Goal: Task Accomplishment & Management: Manage account settings

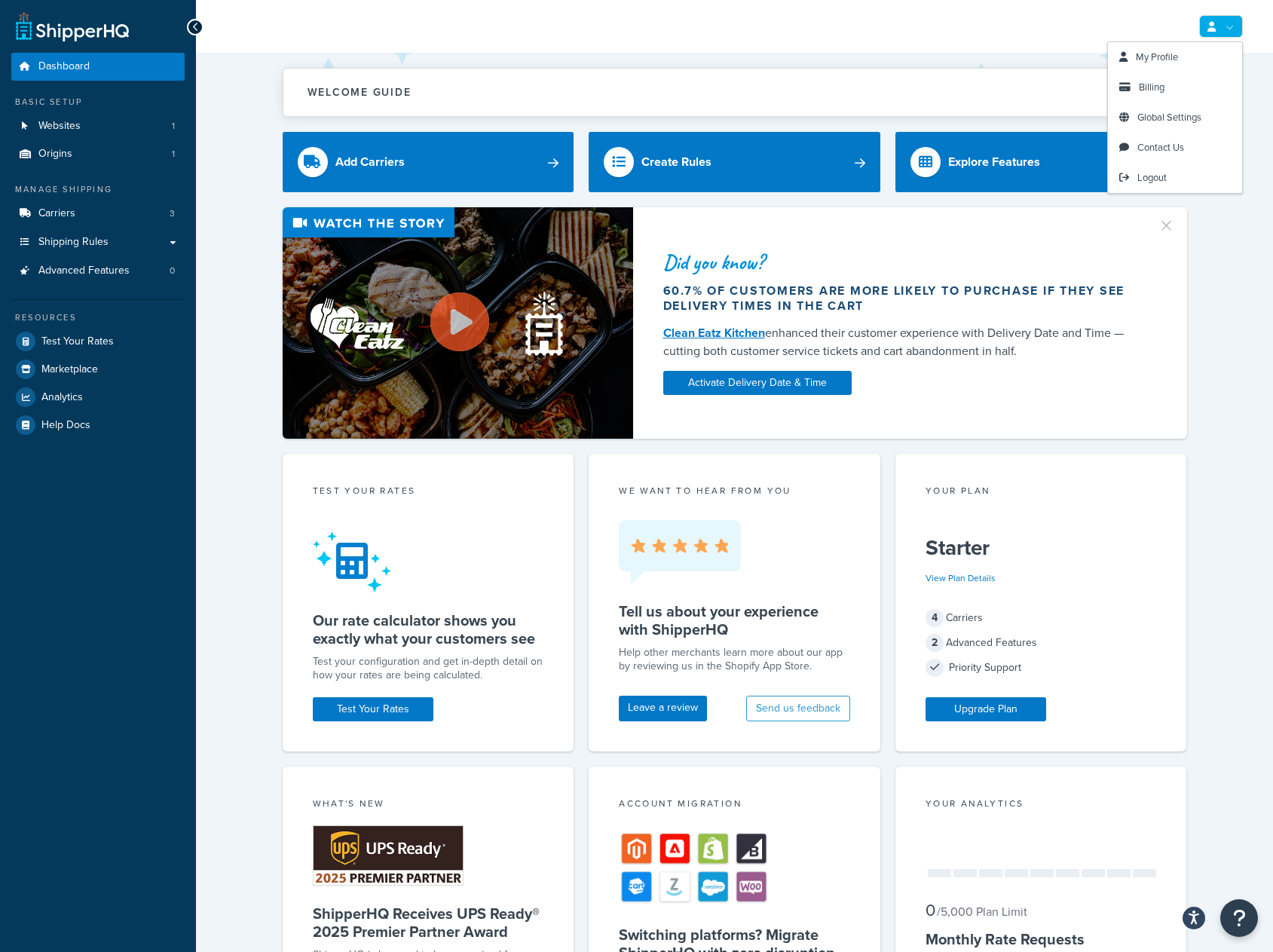
click at [1229, 30] on link at bounding box center [1221, 27] width 44 height 23
click at [1168, 88] on link "Billing" at bounding box center [1175, 88] width 134 height 30
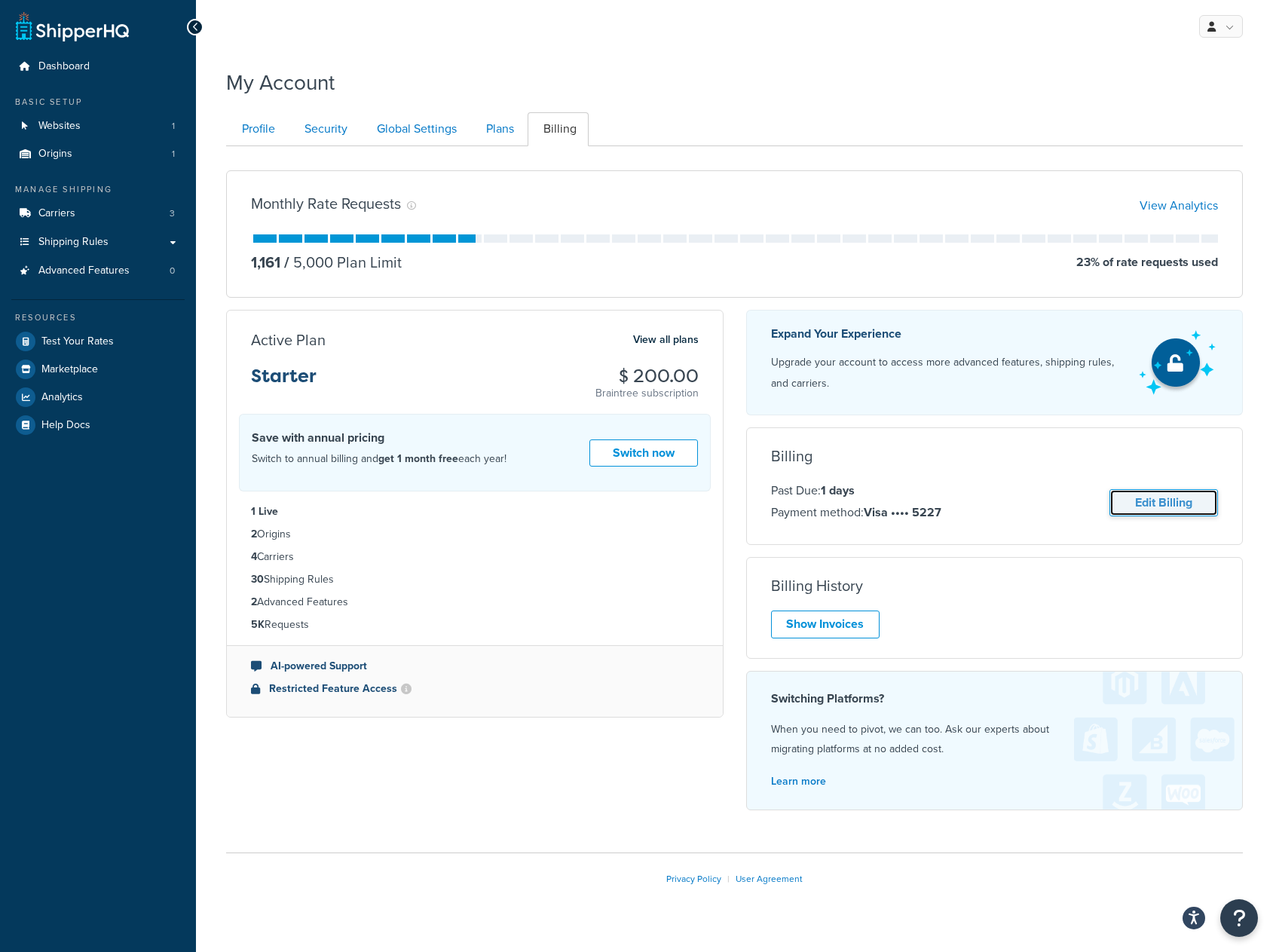
click at [1170, 498] on link "Edit Billing" at bounding box center [1163, 502] width 109 height 28
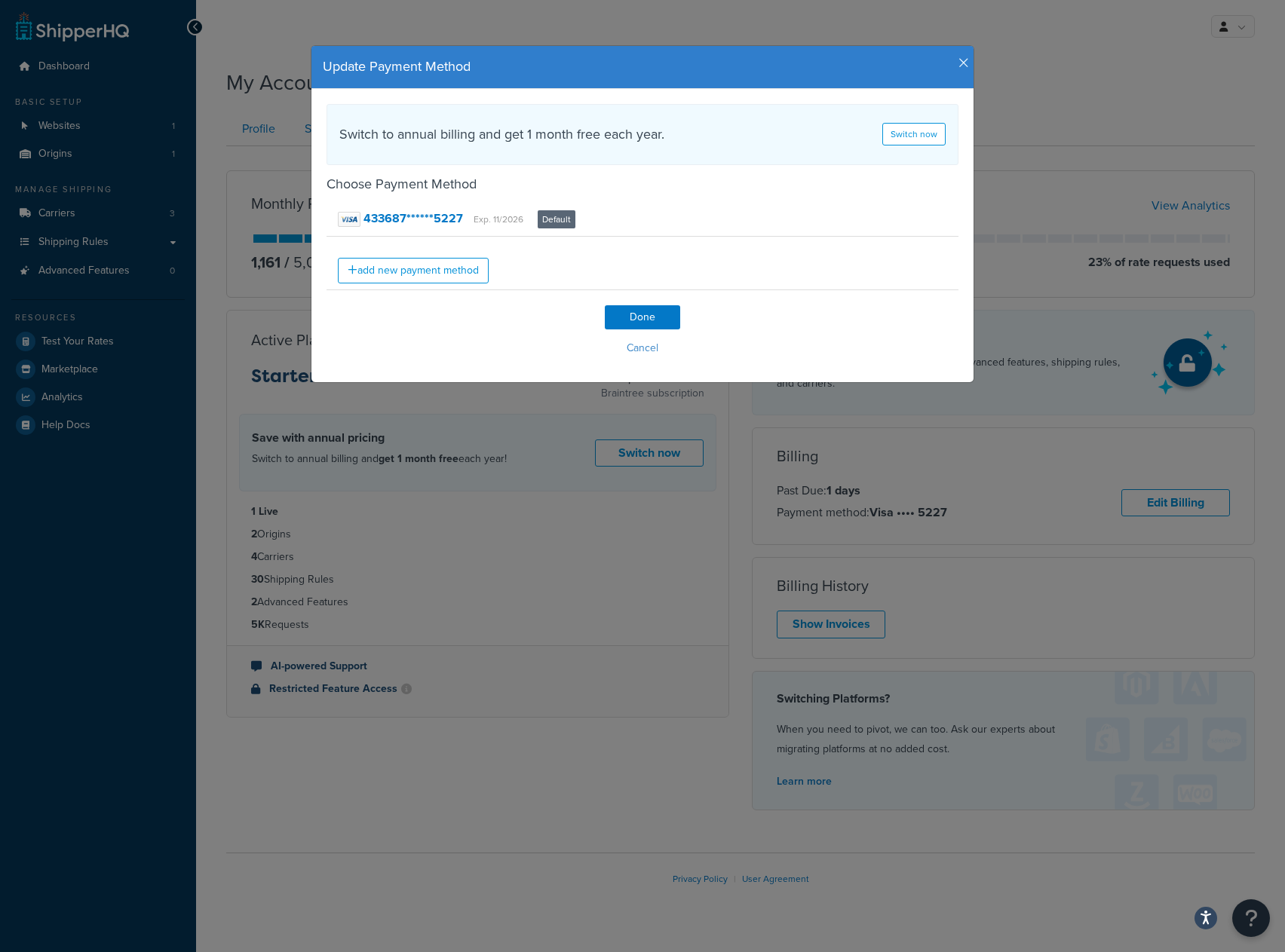
click at [962, 63] on icon "button" at bounding box center [963, 63] width 10 height 13
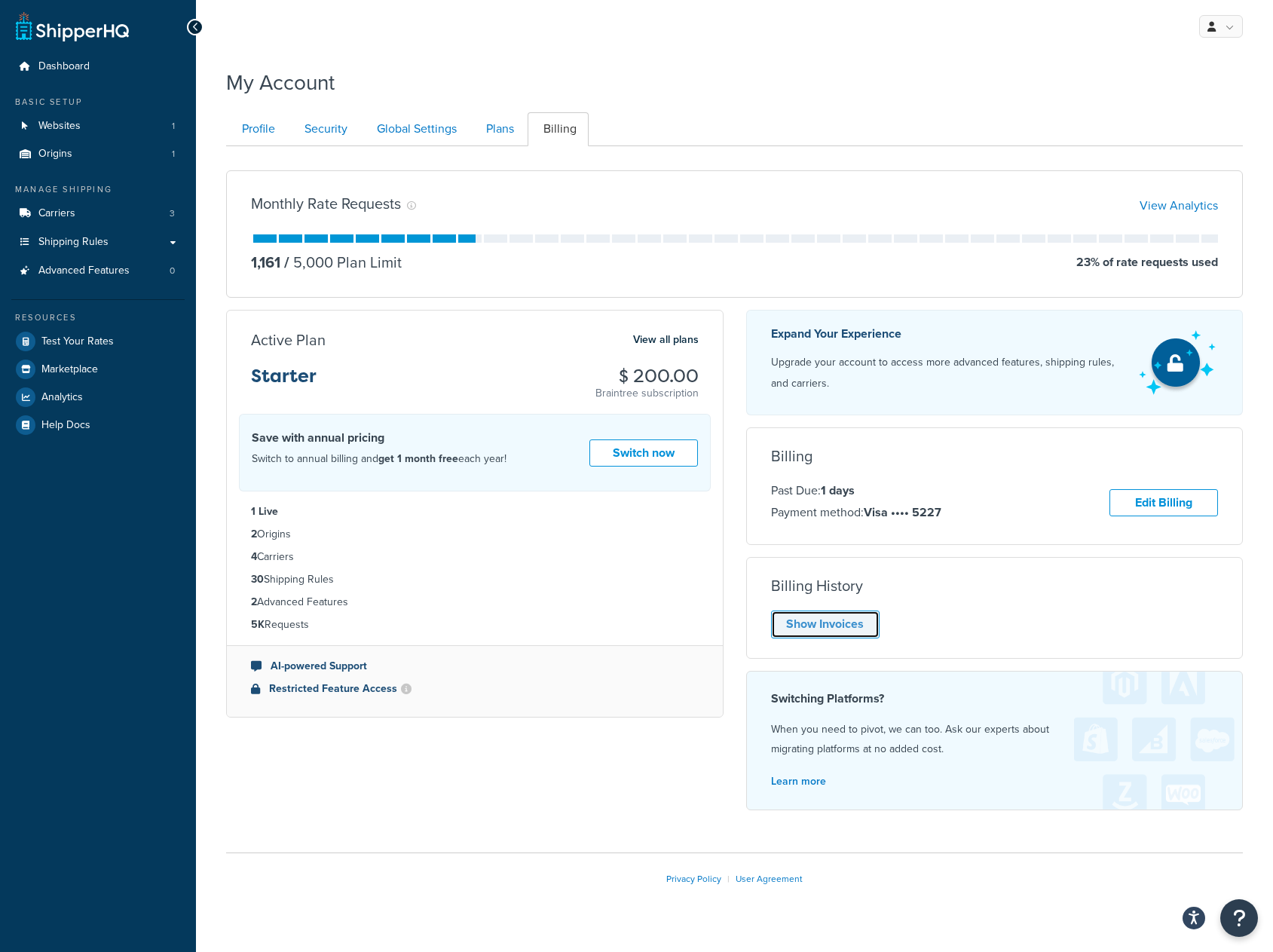
click at [845, 629] on link "Show Invoices" at bounding box center [825, 624] width 109 height 28
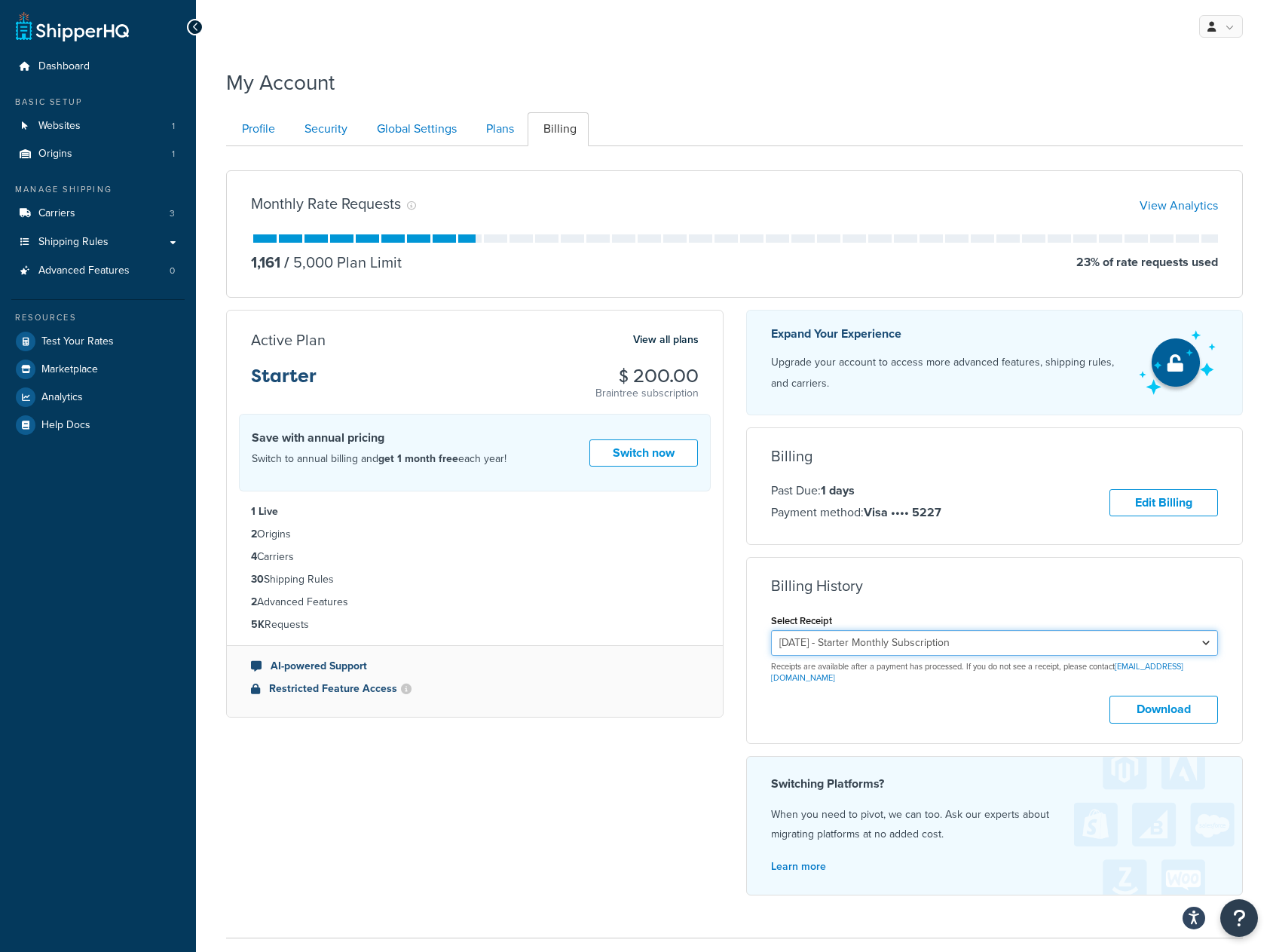
click at [1184, 634] on select "July 10, 2025 - Starter Monthly Subscription June 10, 2025 - Starter Monthly Su…" at bounding box center [995, 642] width 448 height 26
select select "ja2xct6w"
click at [771, 630] on select "July 10, 2025 - Starter Monthly Subscription June 10, 2025 - Starter Monthly Su…" at bounding box center [995, 642] width 448 height 26
click at [1103, 476] on div "Billing Past Due: 1 days Payment method: Visa •••• 5227 Edit Billing Unfortunat…" at bounding box center [995, 486] width 495 height 77
click at [1145, 501] on link "Edit Billing" at bounding box center [1163, 502] width 109 height 28
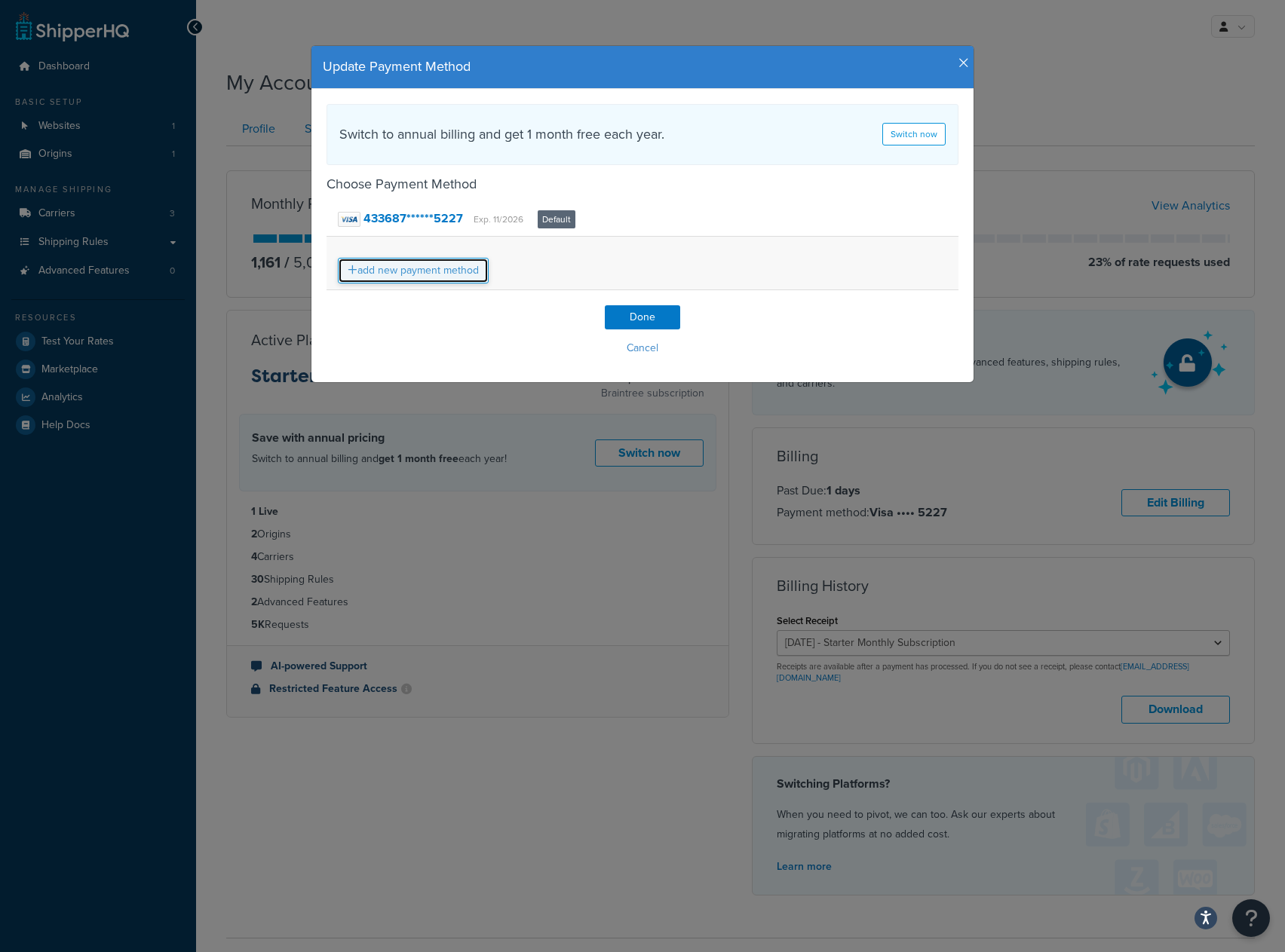
click at [439, 276] on link "add new payment method" at bounding box center [413, 271] width 151 height 26
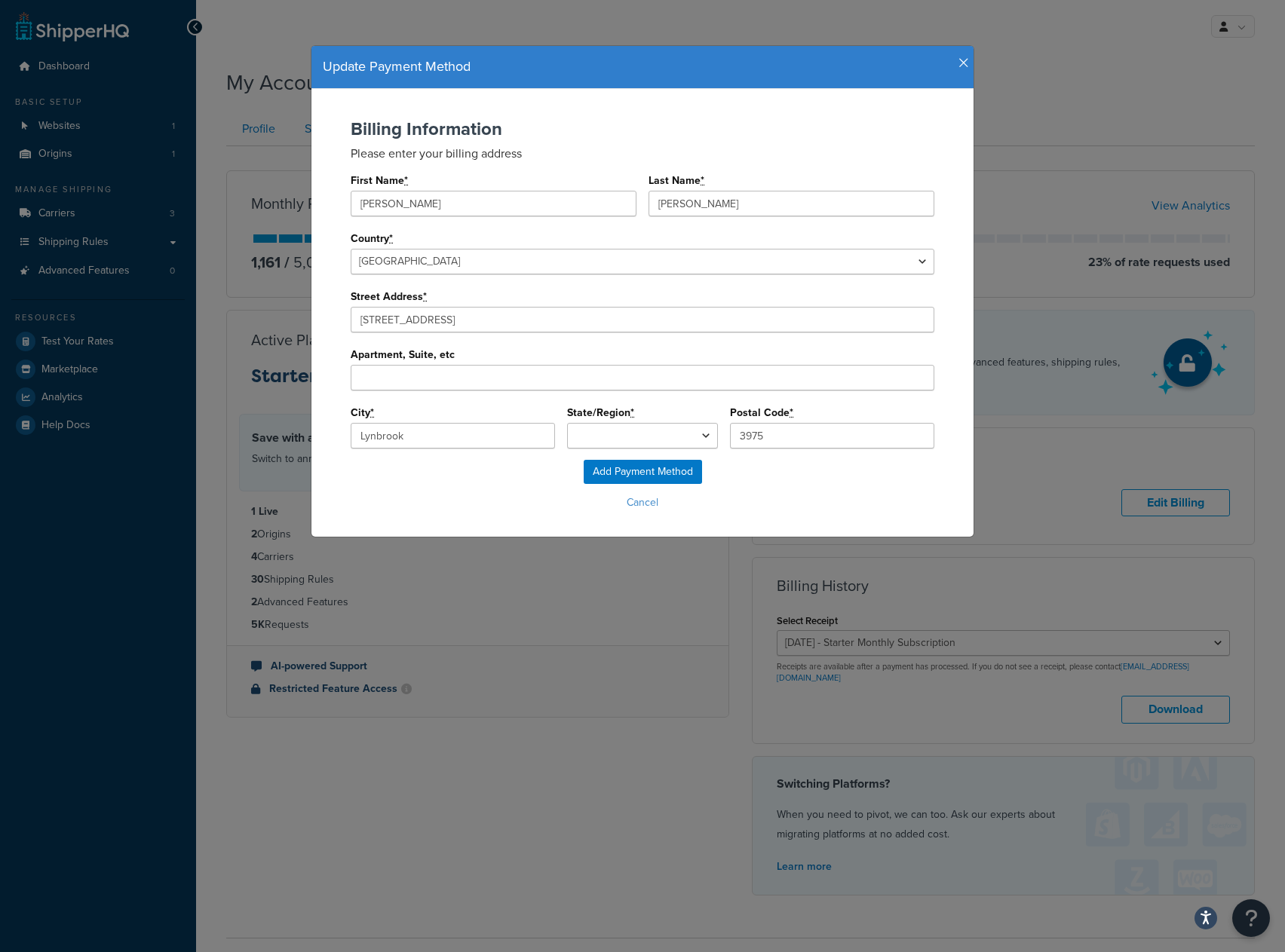
select select "Victoria"
click at [703, 431] on select "Australian Capital Territory Northern Territory New South Wales Queensland Sout…" at bounding box center [642, 435] width 151 height 26
select select "Victoria"
click at [567, 423] on select "Australian Capital Territory Northern Territory New South Wales Queensland Sout…" at bounding box center [642, 435] width 151 height 26
click at [539, 489] on div "Add Payment Method Cancel" at bounding box center [642, 487] width 632 height 54
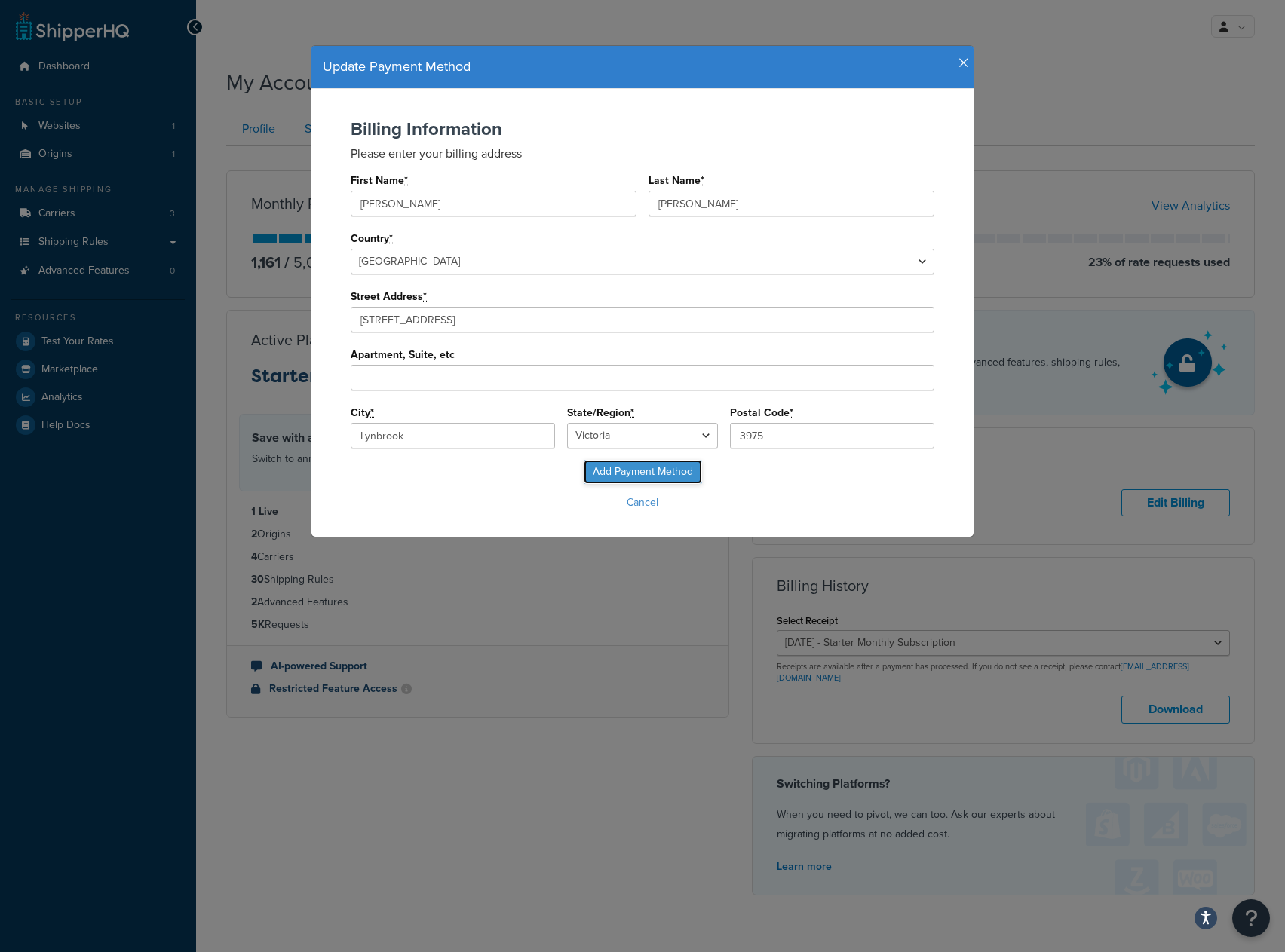
click at [642, 477] on input "Add Payment Method" at bounding box center [642, 472] width 118 height 24
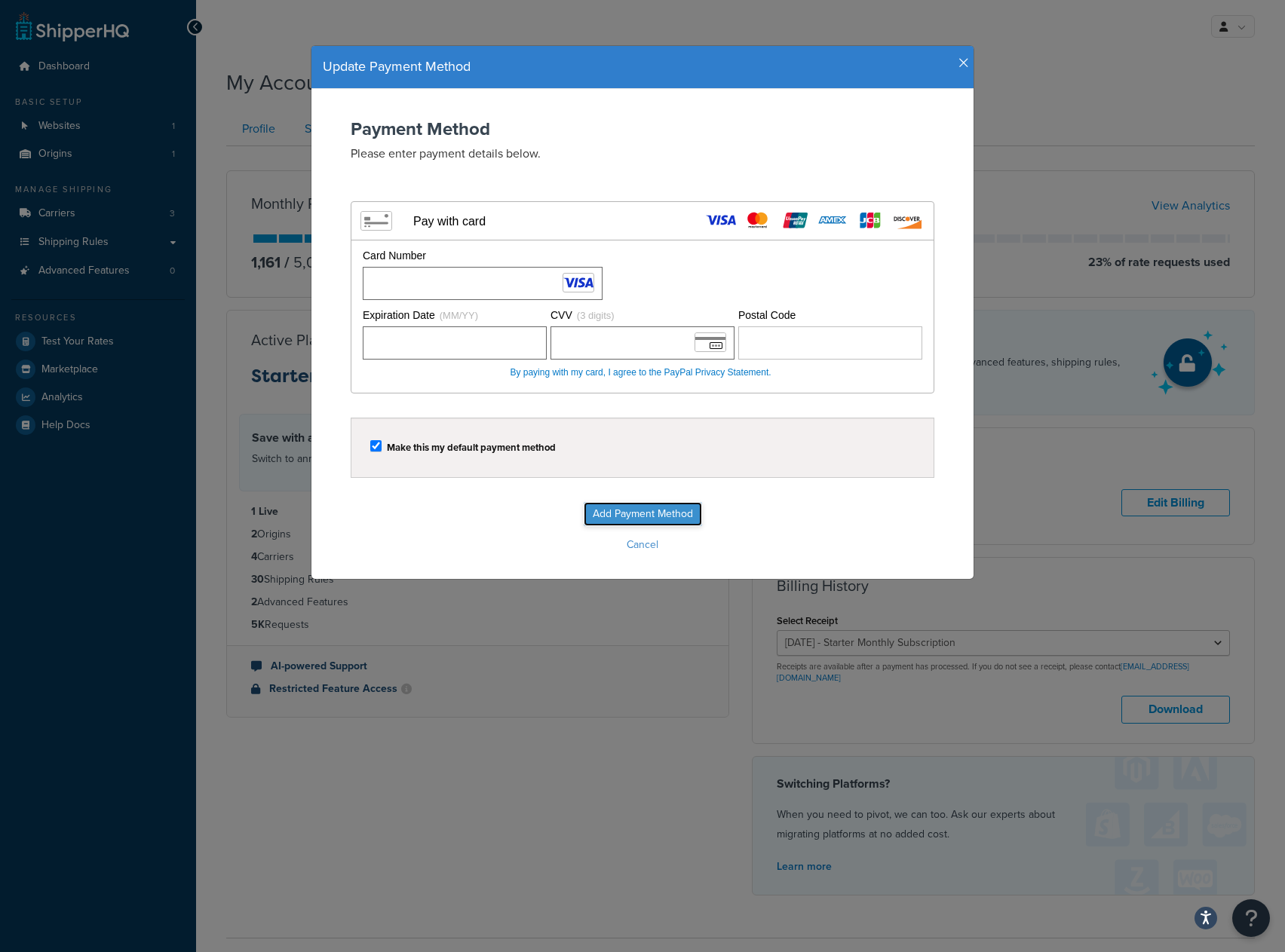
click at [637, 518] on input "Add Payment Method" at bounding box center [642, 514] width 118 height 24
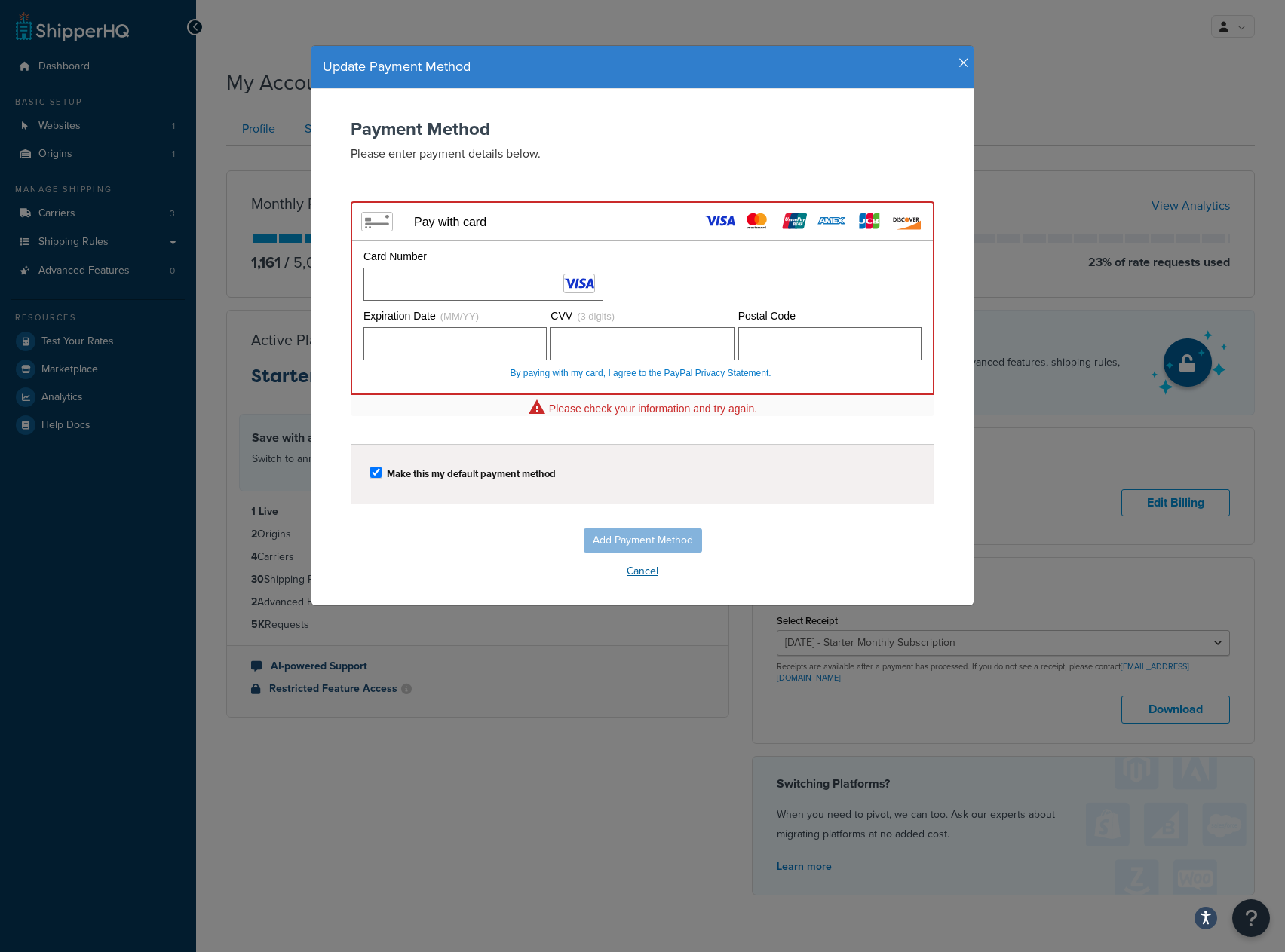
click at [631, 570] on button "Cancel" at bounding box center [642, 572] width 632 height 23
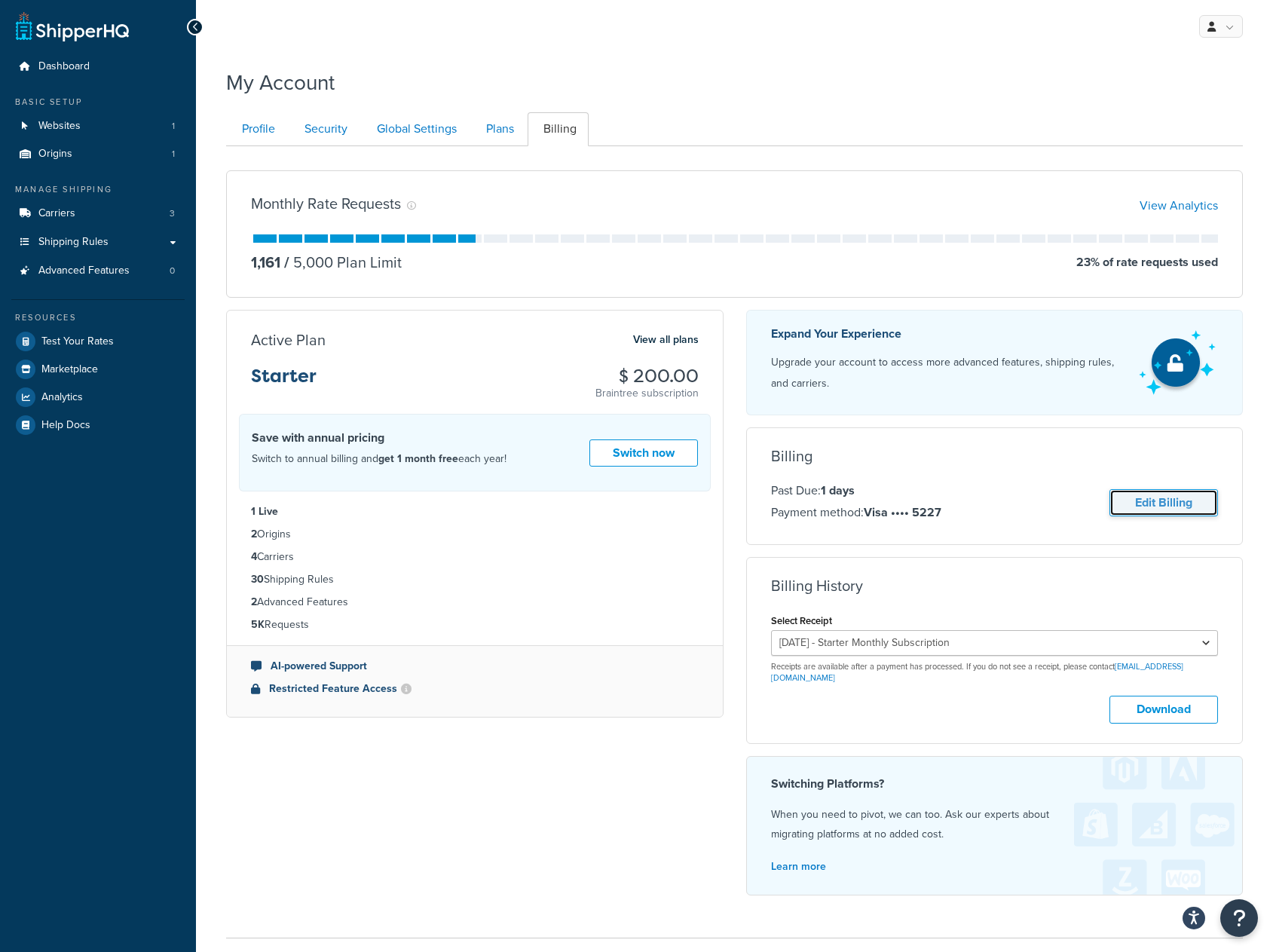
click at [1170, 507] on link "Edit Billing" at bounding box center [1163, 502] width 109 height 28
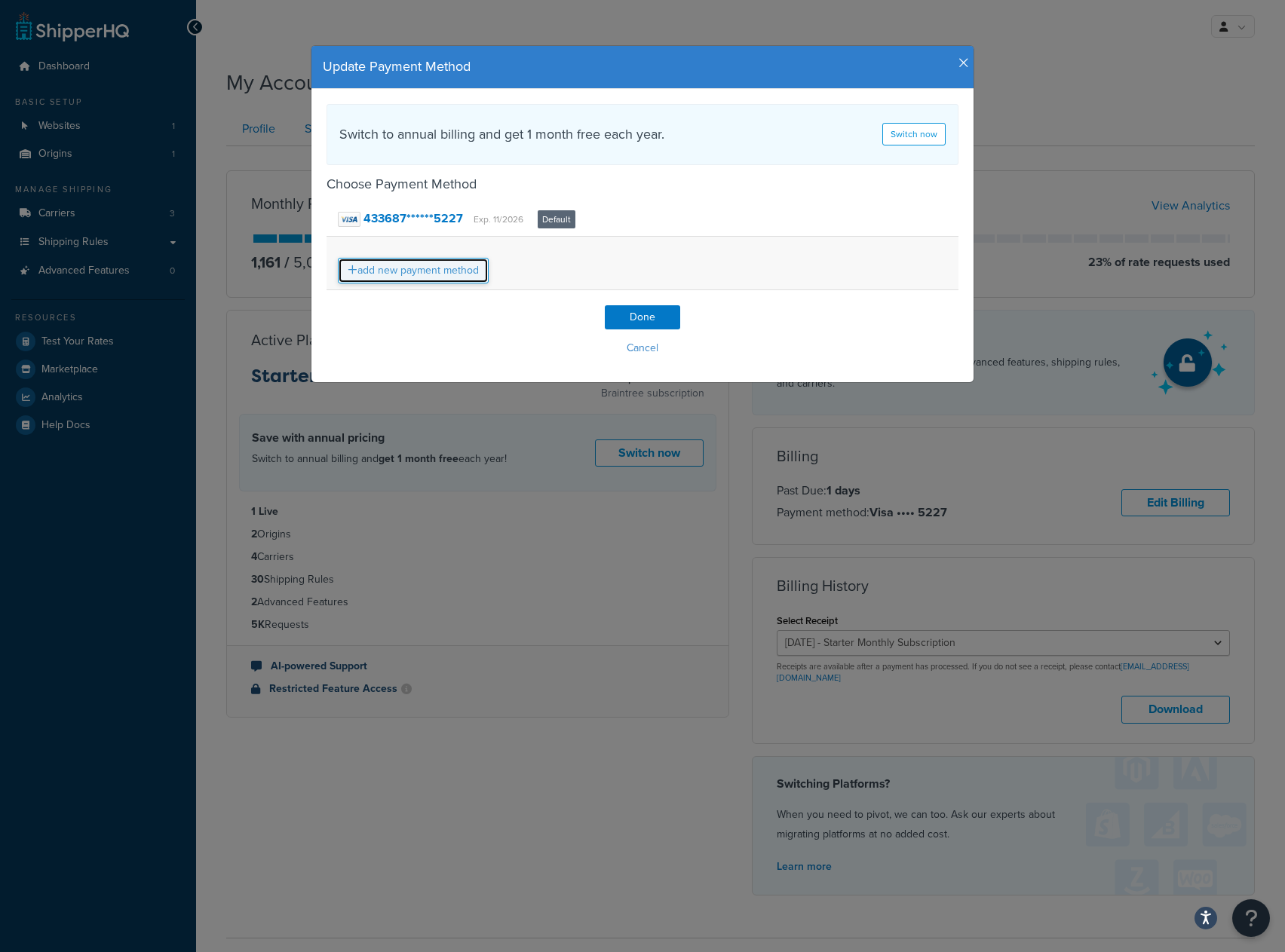
click at [429, 266] on link "add new payment method" at bounding box center [413, 271] width 151 height 26
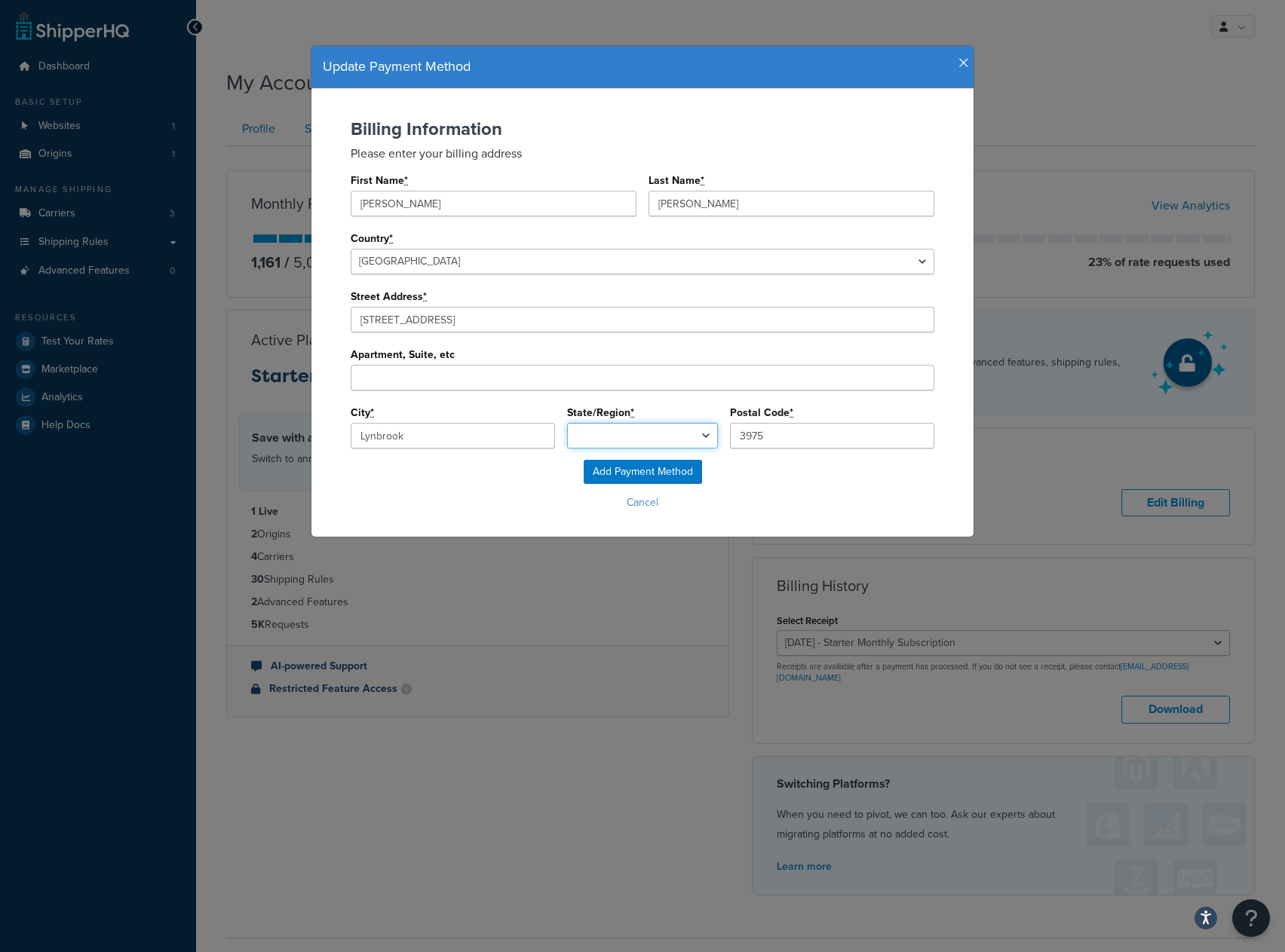
click at [619, 435] on select "Australian Capital Territory Northern Territory New South Wales Queensland Sout…" at bounding box center [642, 435] width 151 height 26
select select "Victoria"
click at [567, 423] on select "Australian Capital Territory Northern Territory New South Wales Queensland Sout…" at bounding box center [642, 435] width 151 height 26
click at [652, 476] on input "Add Payment Method" at bounding box center [642, 472] width 118 height 24
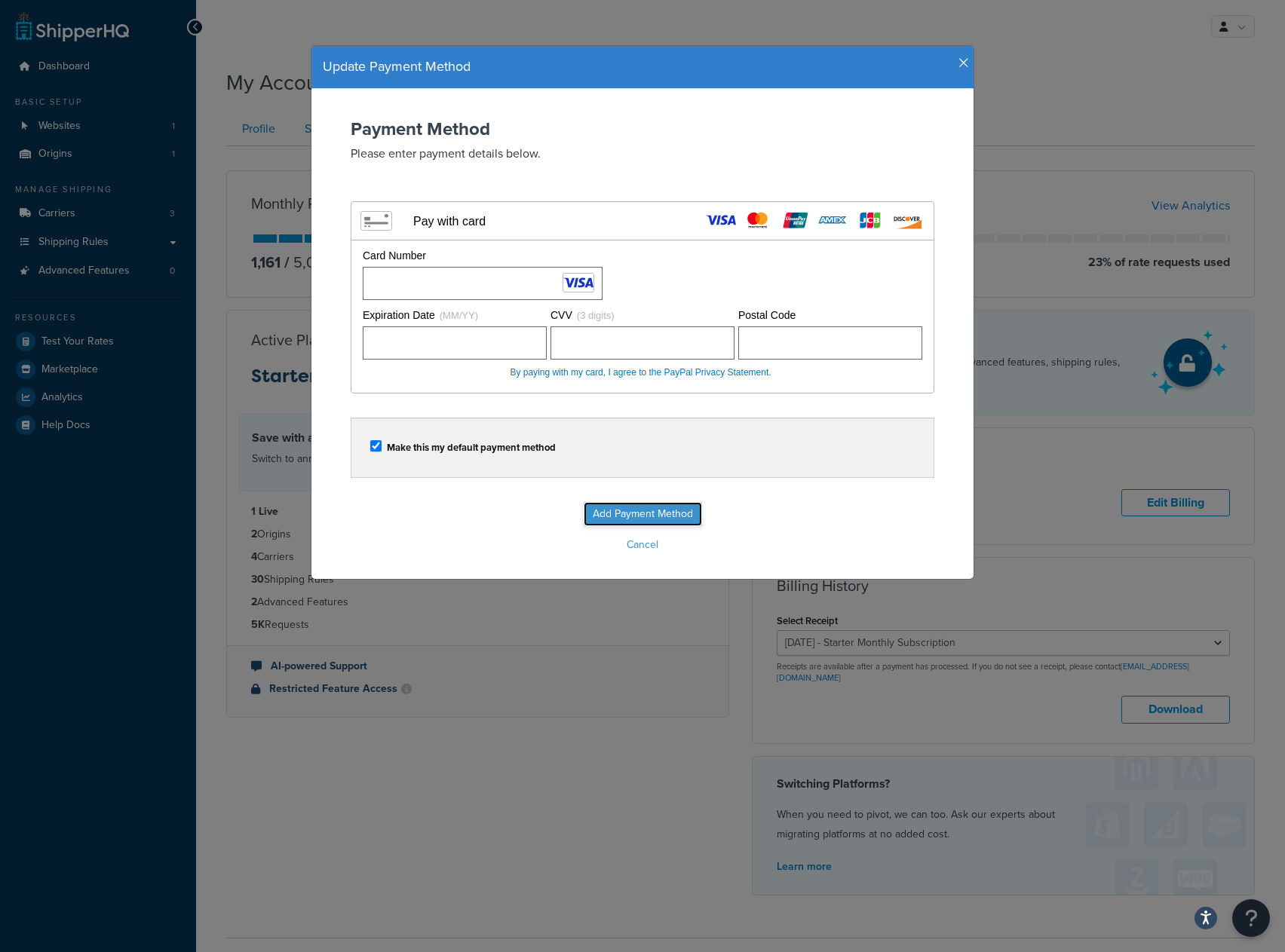
click at [659, 517] on input "Add Payment Method" at bounding box center [642, 514] width 118 height 24
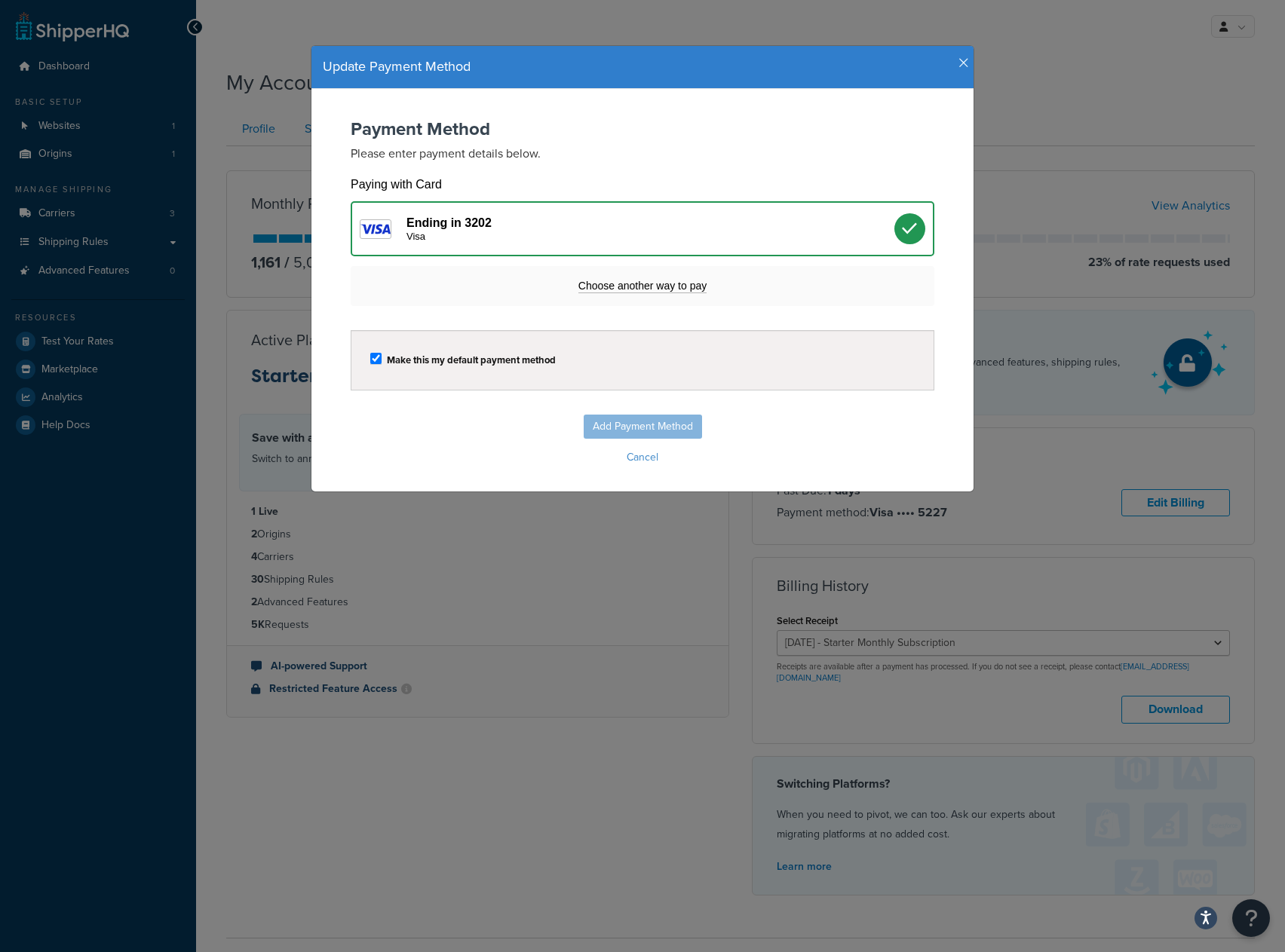
click at [958, 63] on icon "button" at bounding box center [963, 63] width 10 height 13
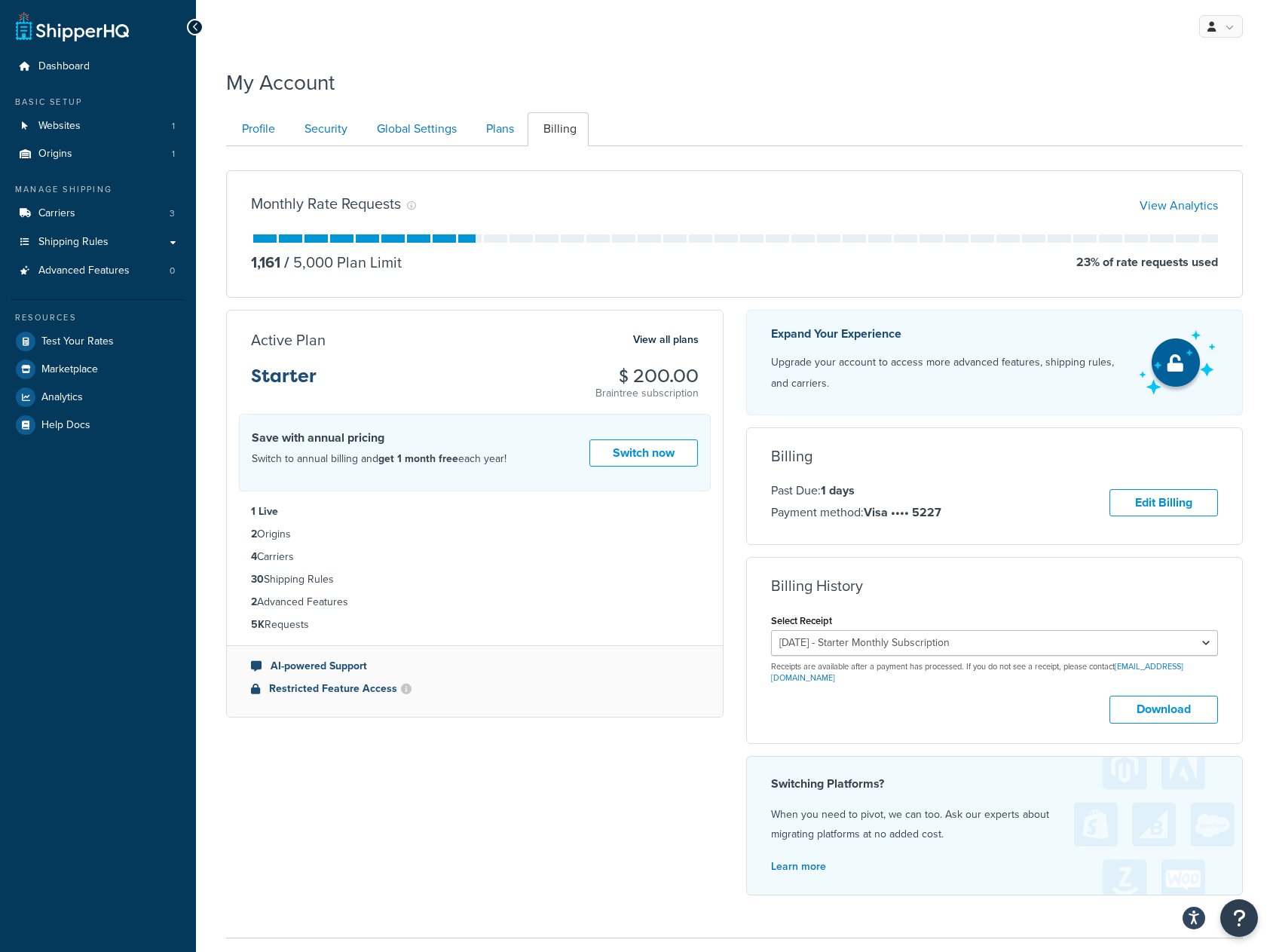
click at [1035, 481] on div "Past Due: 1 days Payment method: Visa •••• 5227 Edit Billing" at bounding box center [995, 503] width 448 height 44
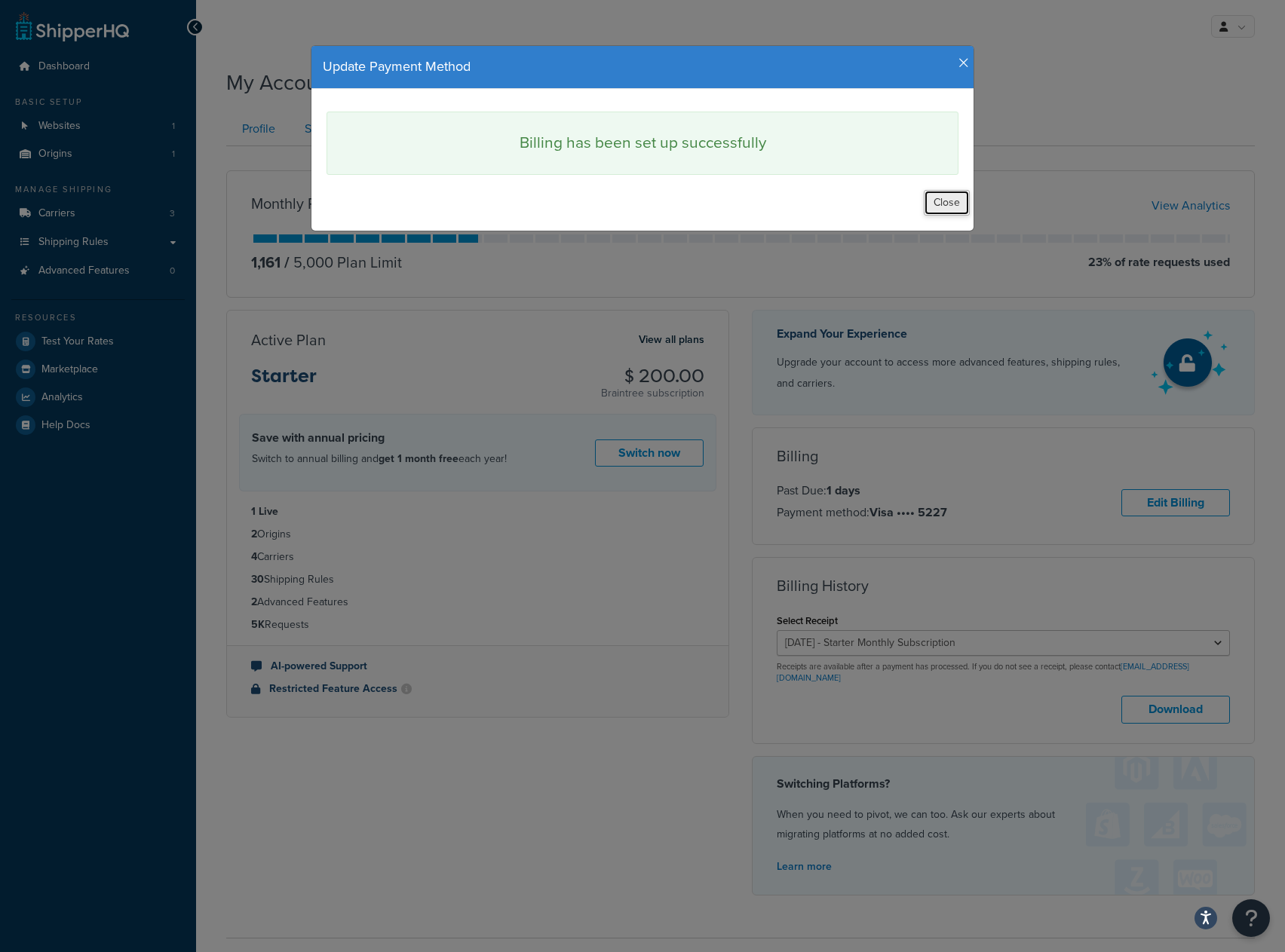
click at [940, 197] on button "Close" at bounding box center [947, 202] width 46 height 26
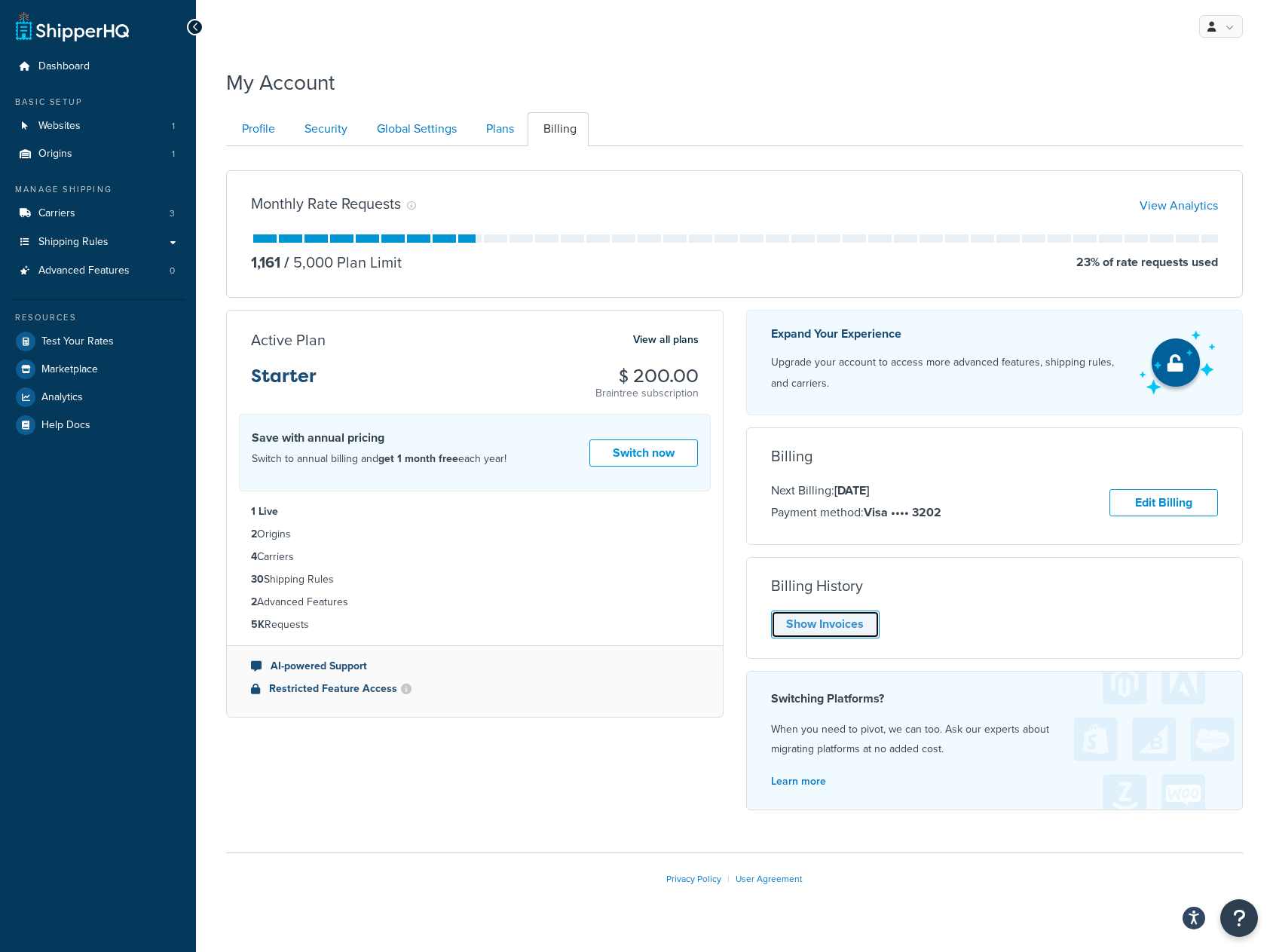
click at [857, 629] on link "Show Invoices" at bounding box center [825, 624] width 109 height 28
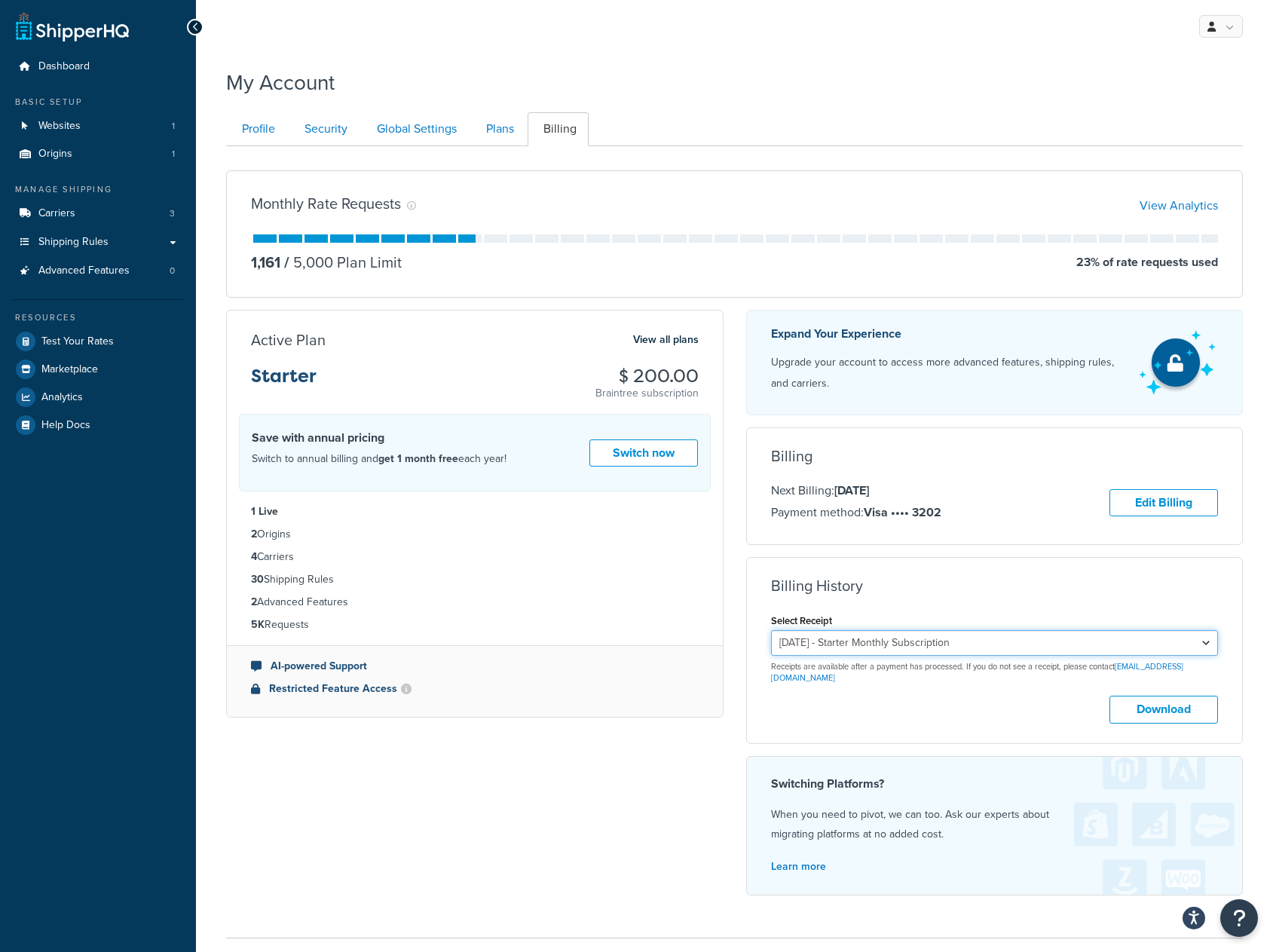
click at [1185, 644] on select "July 10, 2025 - Starter Monthly Subscription June 10, 2025 - Starter Monthly Su…" at bounding box center [995, 642] width 448 height 26
click at [771, 630] on select "July 10, 2025 - Starter Monthly Subscription June 10, 2025 - Starter Monthly Su…" at bounding box center [995, 642] width 448 height 26
